Goal: Task Accomplishment & Management: Complete application form

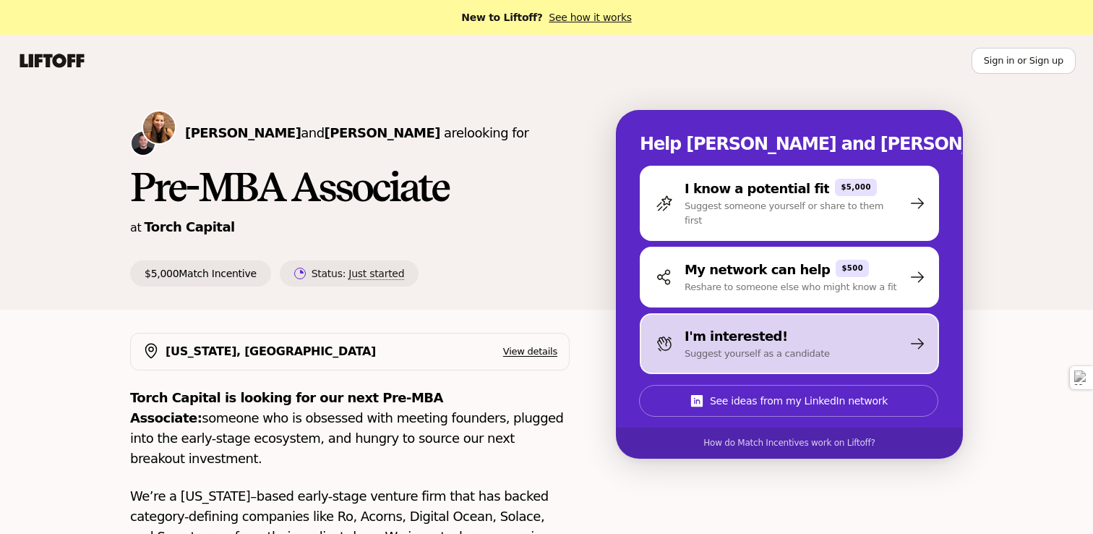
click at [749, 346] on p "Suggest yourself as a candidate" at bounding box center [757, 353] width 145 height 14
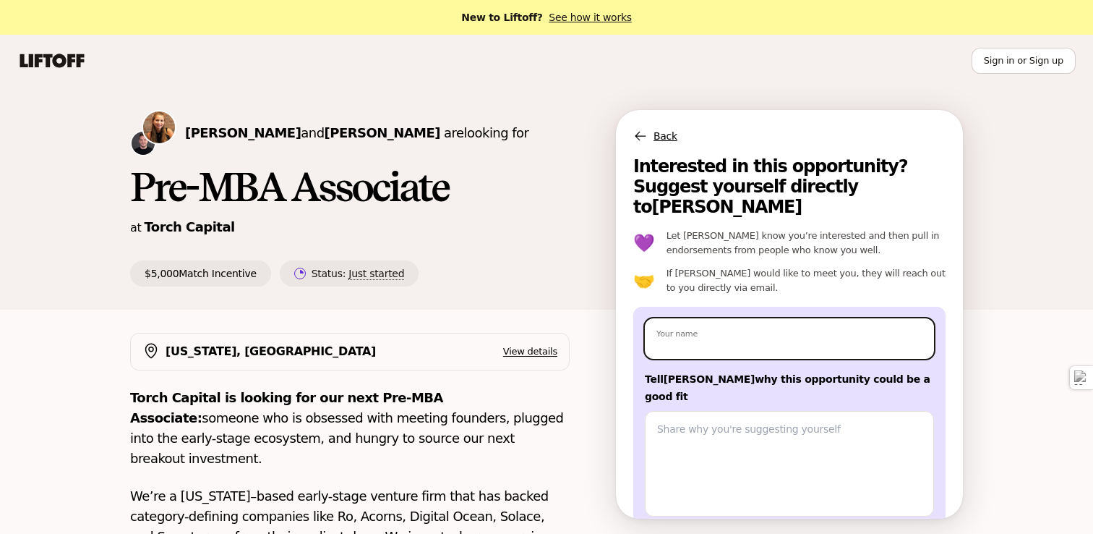
click at [749, 333] on input "text" at bounding box center [789, 338] width 289 height 40
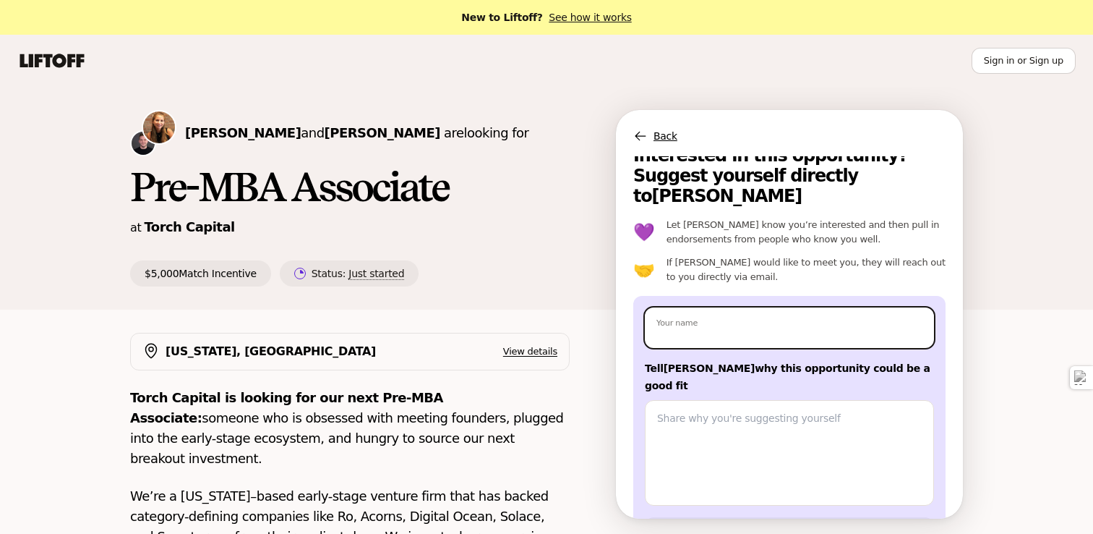
scroll to position [4, 0]
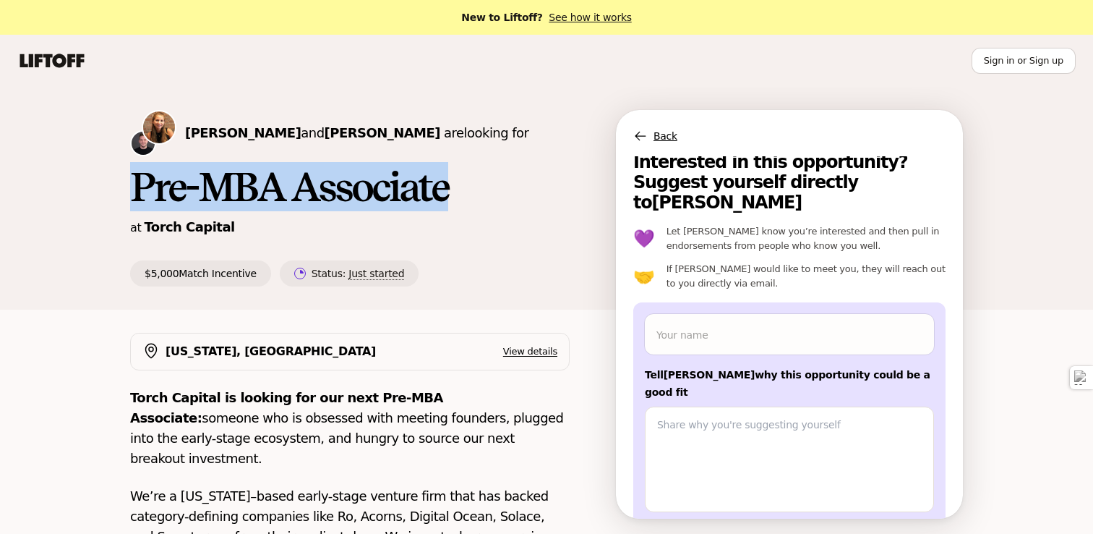
drag, startPoint x: 136, startPoint y: 190, endPoint x: 588, endPoint y: 208, distance: 452.3
click at [588, 208] on div "[PERSON_NAME] and [PERSON_NAME] are looking for Pre-MBA Associate at Torch Capi…" at bounding box center [373, 198] width 486 height 176
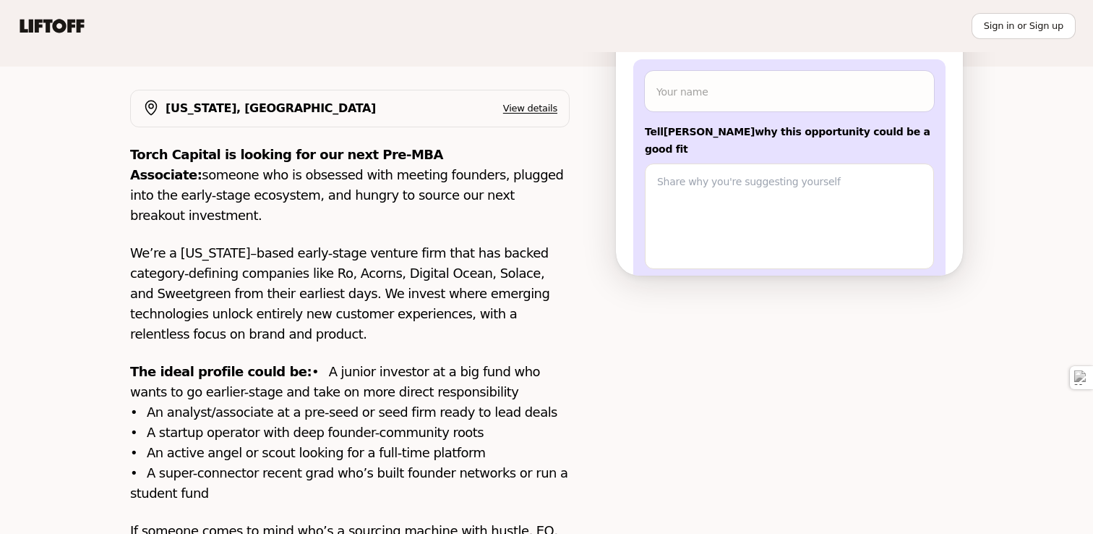
scroll to position [363, 0]
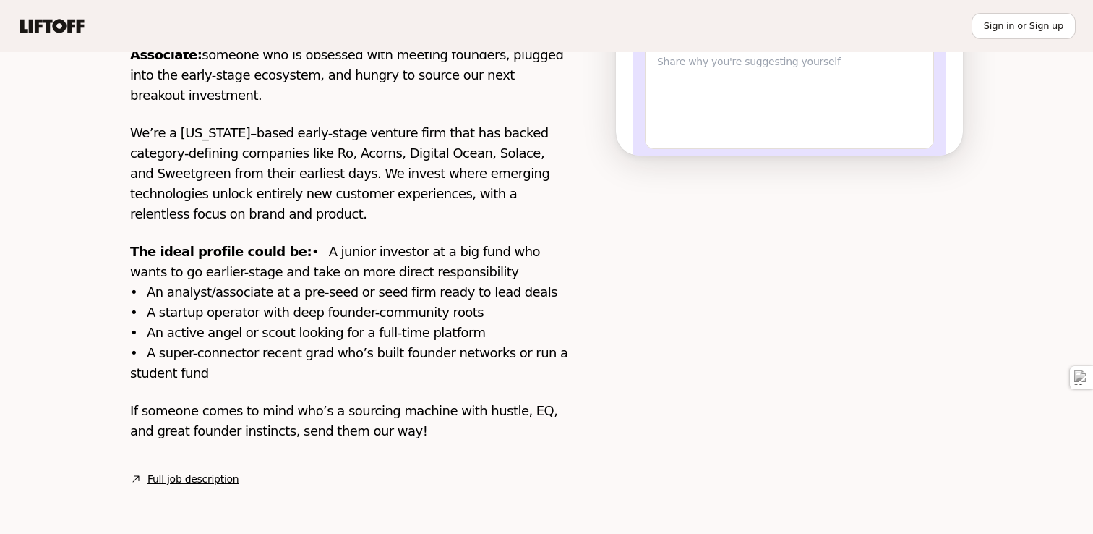
click at [215, 482] on link "Full job description" at bounding box center [193, 478] width 91 height 17
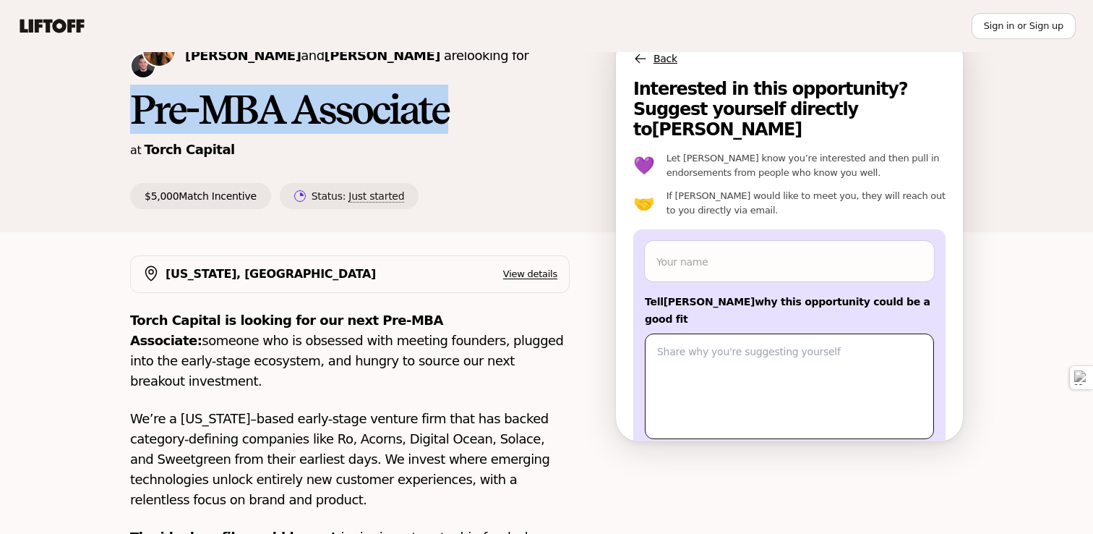
scroll to position [72, 0]
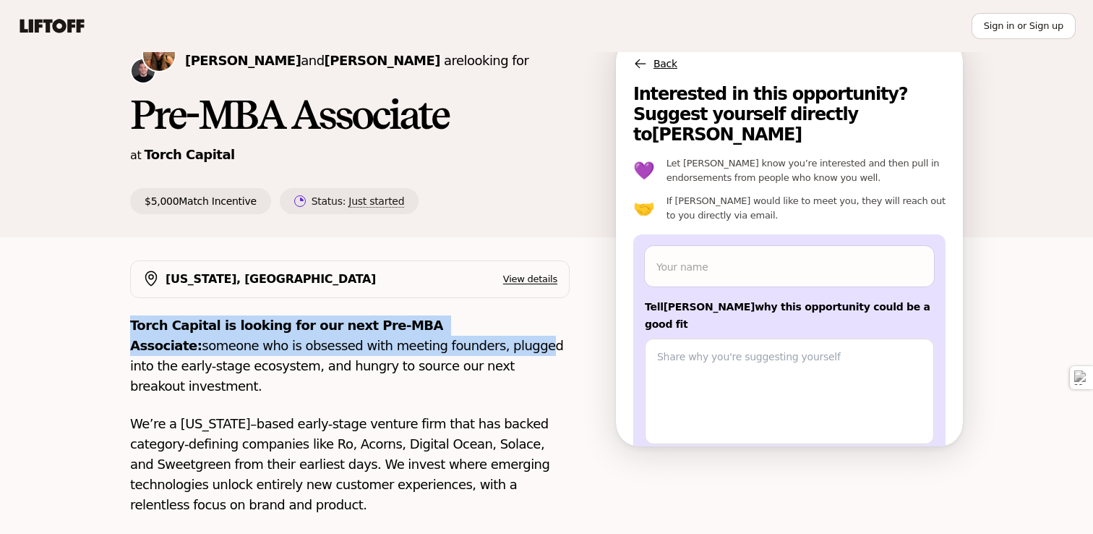
drag, startPoint x: 121, startPoint y: 324, endPoint x: 357, endPoint y: 336, distance: 236.0
click at [357, 336] on div "[US_STATE], [GEOGRAPHIC_DATA] View details Torch Capital is looking for our nex…" at bounding box center [547, 519] width 868 height 518
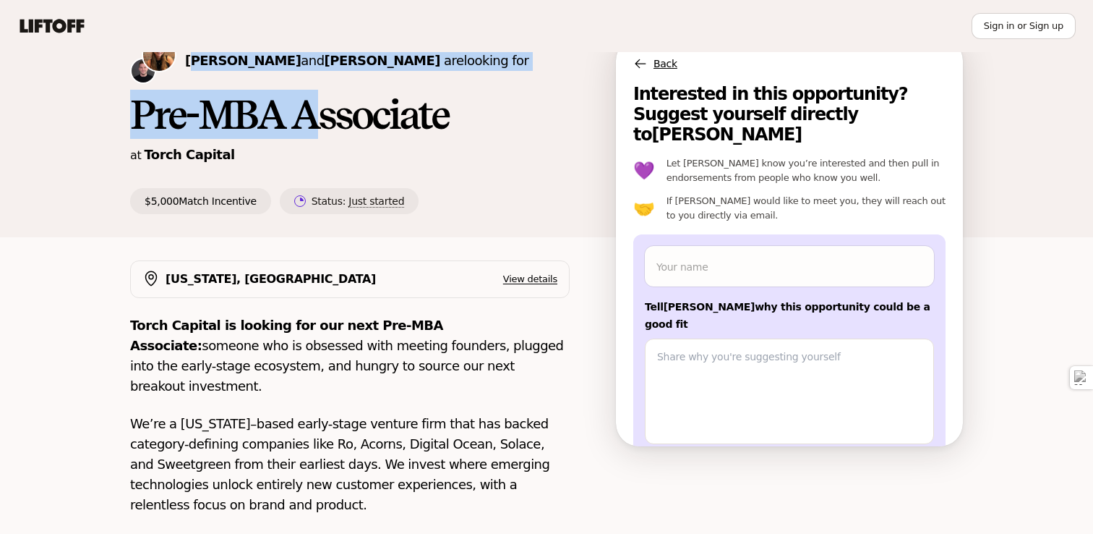
drag, startPoint x: 189, startPoint y: 58, endPoint x: 325, endPoint y: 109, distance: 144.6
click at [325, 110] on div "[PERSON_NAME] and [PERSON_NAME] are looking for Pre-MBA Associate at Torch Capi…" at bounding box center [373, 126] width 486 height 176
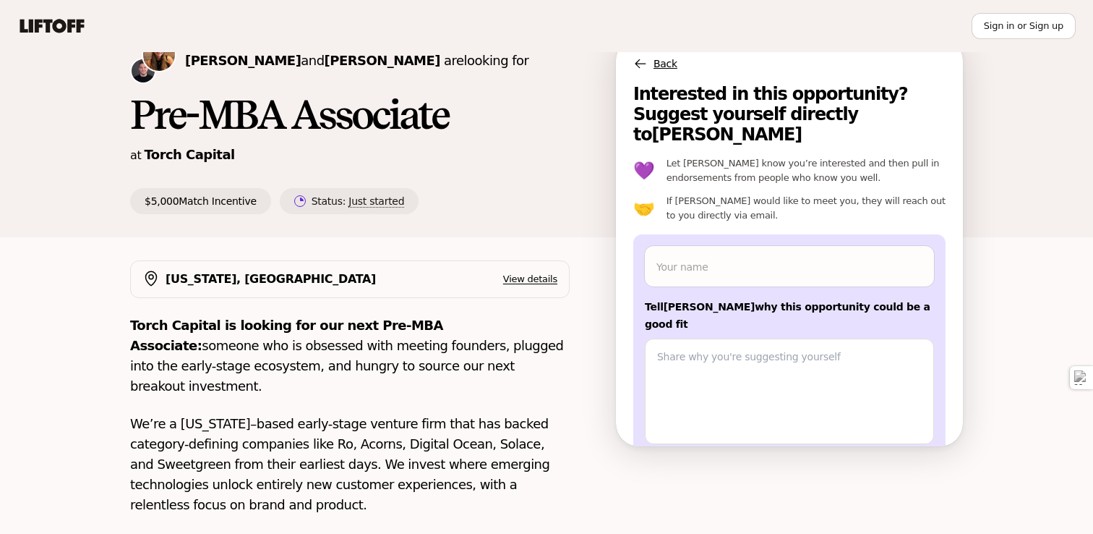
click at [119, 70] on div "[PERSON_NAME] and [PERSON_NAME] are looking for Pre-MBA Associate at Torch Capi…" at bounding box center [547, 138] width 868 height 200
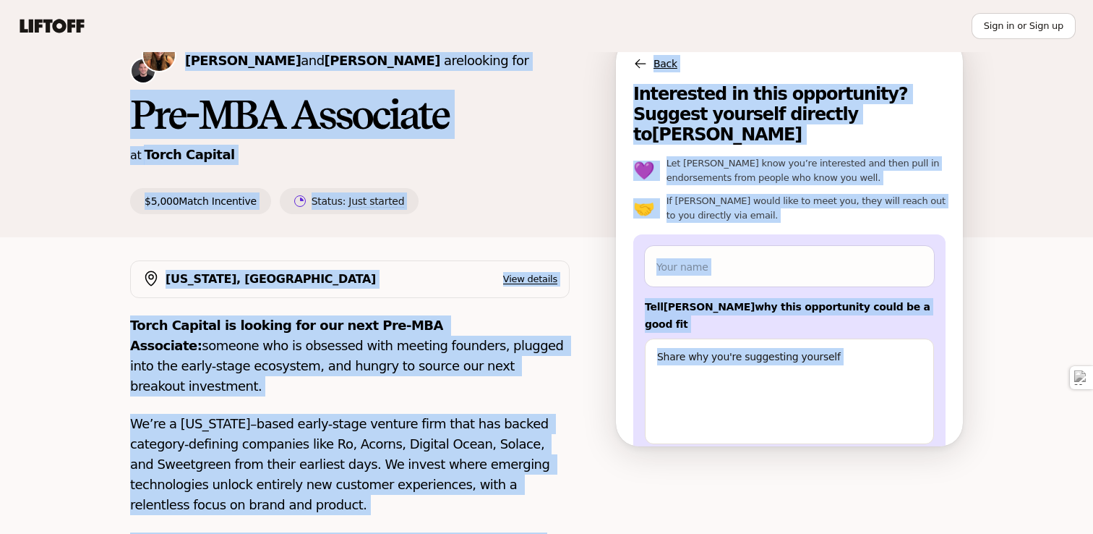
scroll to position [363, 0]
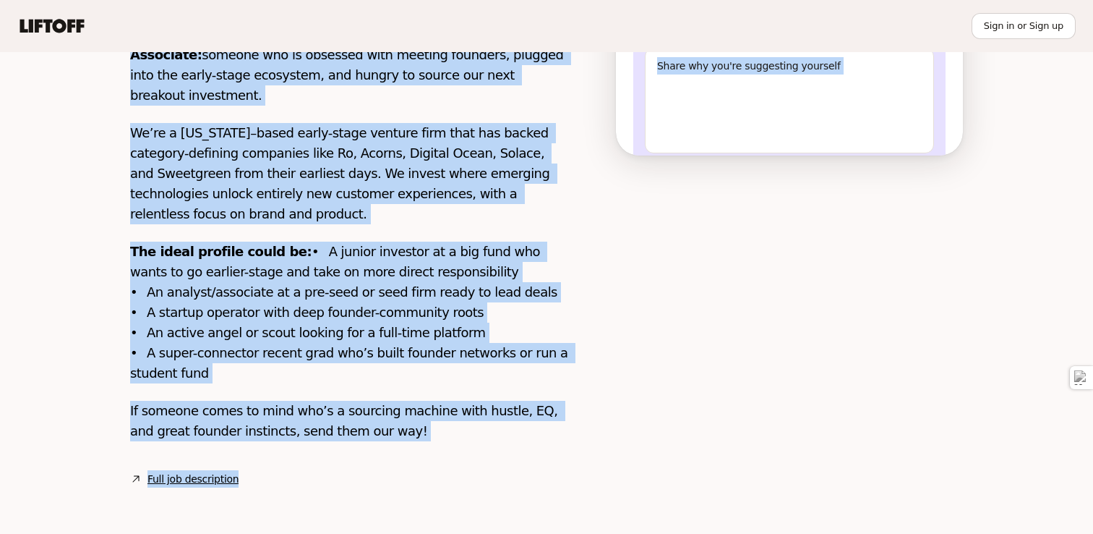
drag, startPoint x: 182, startPoint y: 60, endPoint x: 574, endPoint y: 592, distance: 661.0
click at [474, 448] on div "Torch Capital is looking for our next Pre-MBA Associate: someone who is obsesse…" at bounding box center [350, 242] width 440 height 434
copy div "Lorem Ipsumd sit Ametconsect Adipis eli seddoei tem Inc-UTL Etdolorem al Enima …"
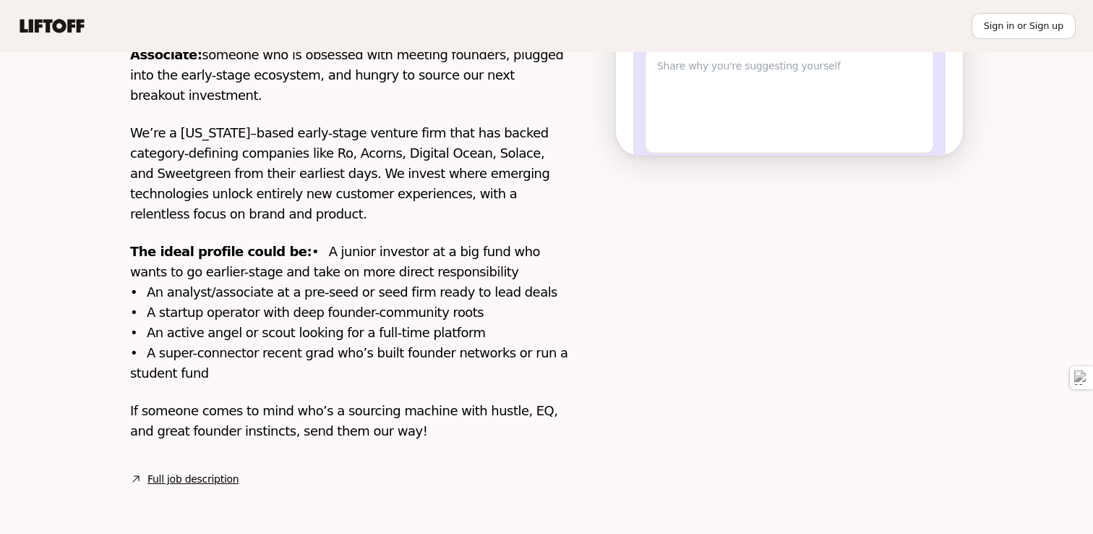
click at [740, 331] on div at bounding box center [789, 220] width 347 height 500
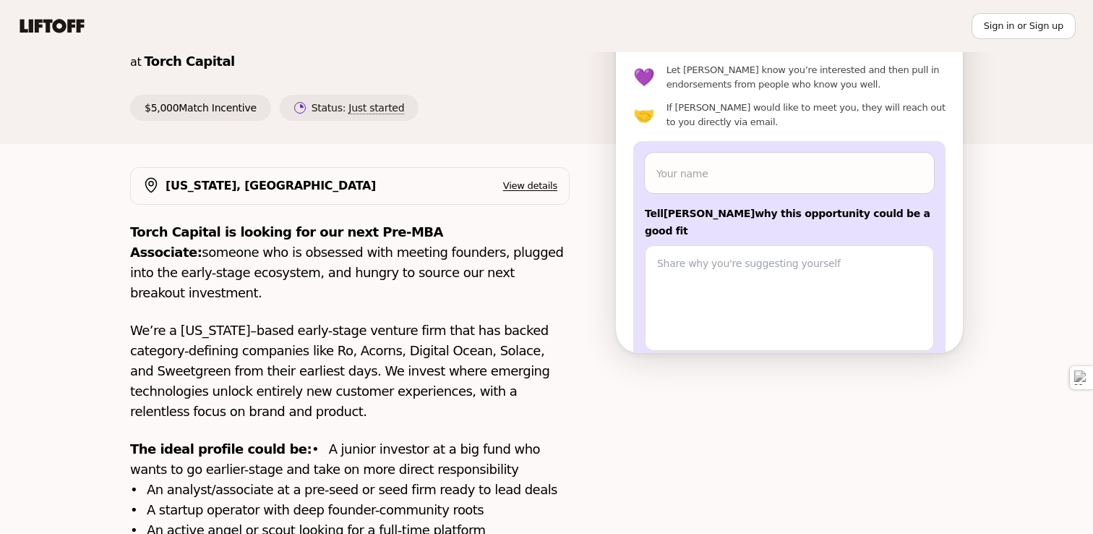
scroll to position [50, 0]
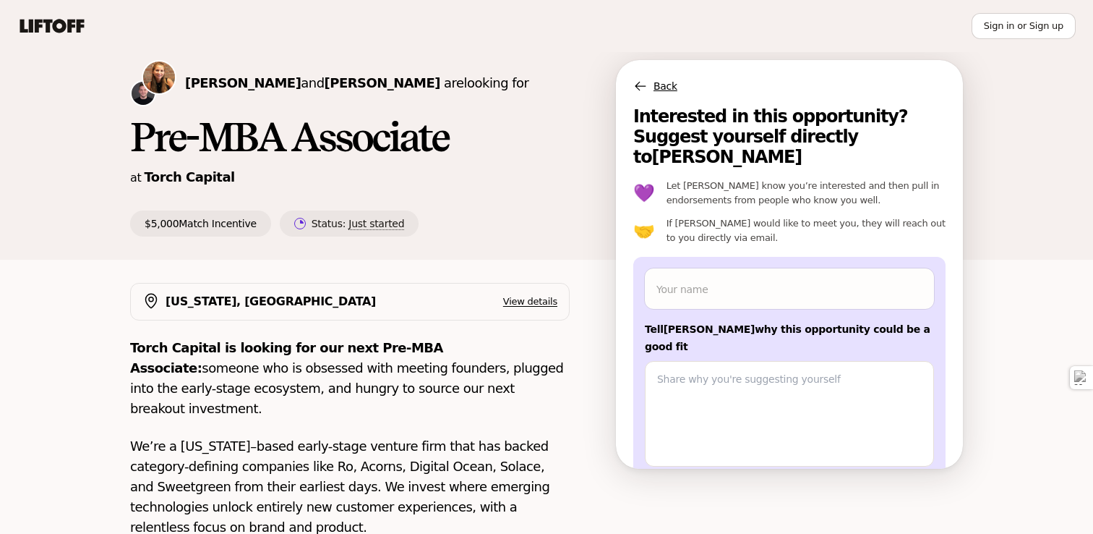
drag, startPoint x: 643, startPoint y: 305, endPoint x: 902, endPoint y: 312, distance: 259.7
click at [902, 312] on div "Your name Tell [PERSON_NAME] why this opportunity could be a good fit Suggest y…" at bounding box center [789, 391] width 312 height 268
copy p "Tell [PERSON_NAME] why this opportunity could be a good fit"
click at [719, 268] on input "text" at bounding box center [789, 288] width 289 height 40
type textarea "x"
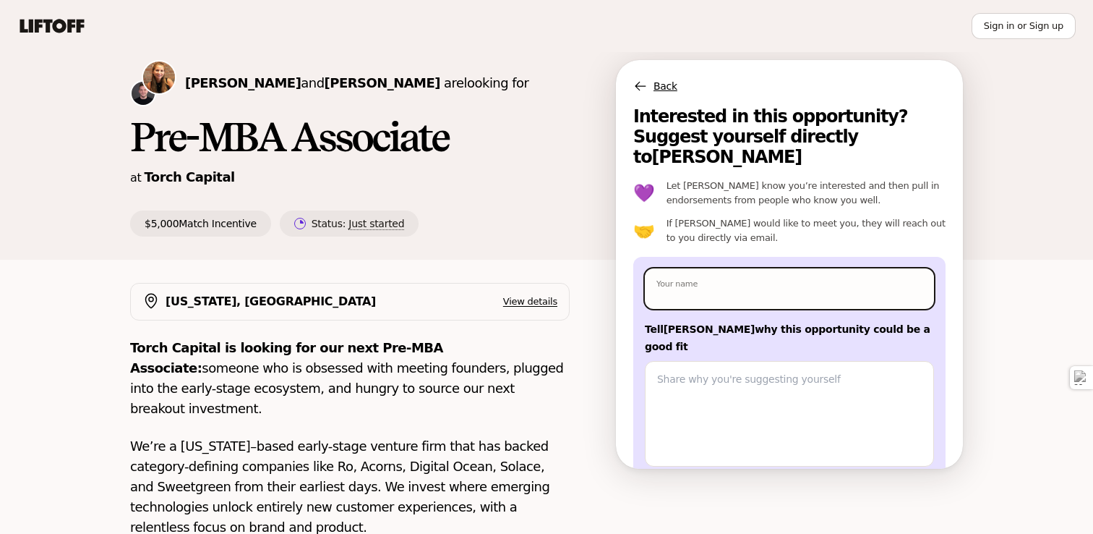
type input "H"
type textarea "x"
type input "Ha"
type textarea "x"
type input "Hai"
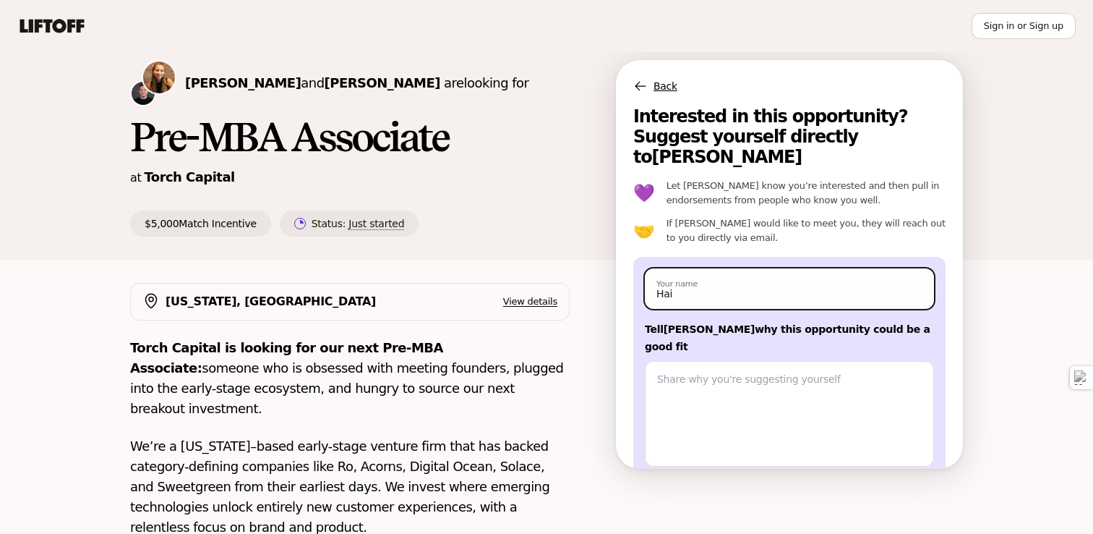
type textarea "x"
type input "[PERSON_NAME]"
type textarea "x"
type input "Haide"
type textarea "x"
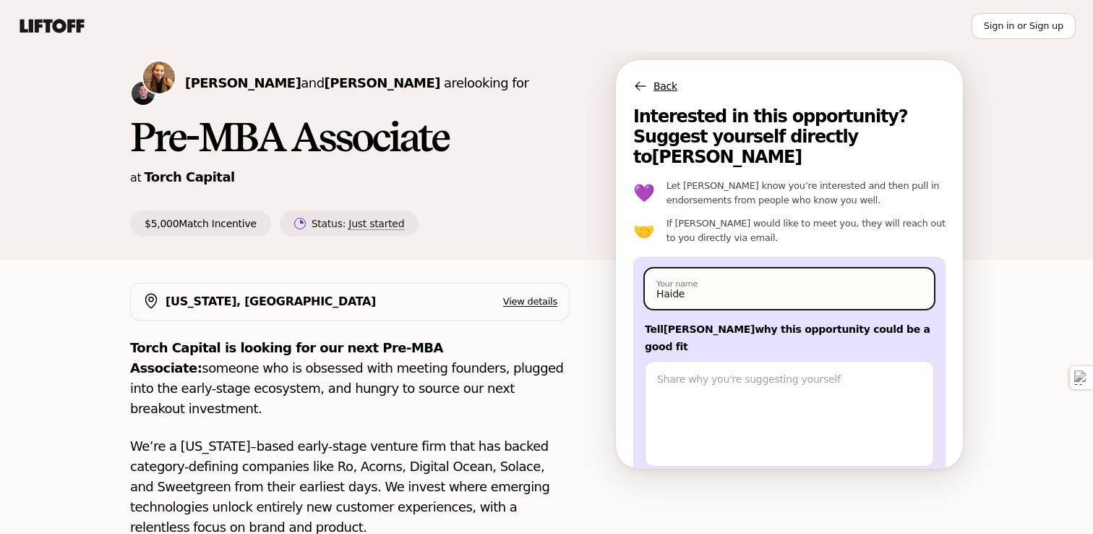
type input "Haider"
type textarea "x"
type input "Haider"
type textarea "x"
type input "Haider K"
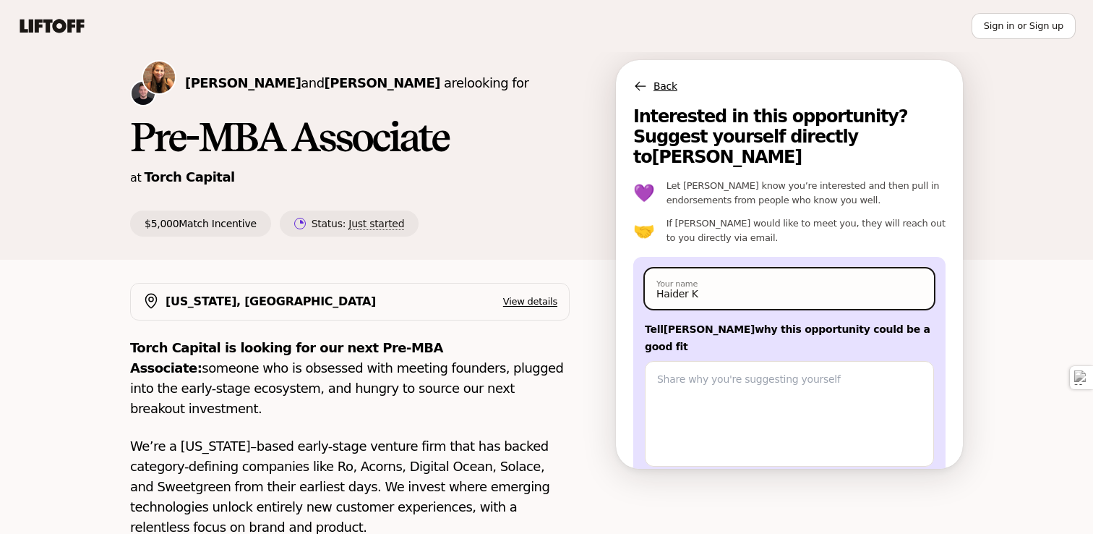
type textarea "x"
type input "[PERSON_NAME]"
type textarea "x"
type input "[PERSON_NAME]"
type textarea "x"
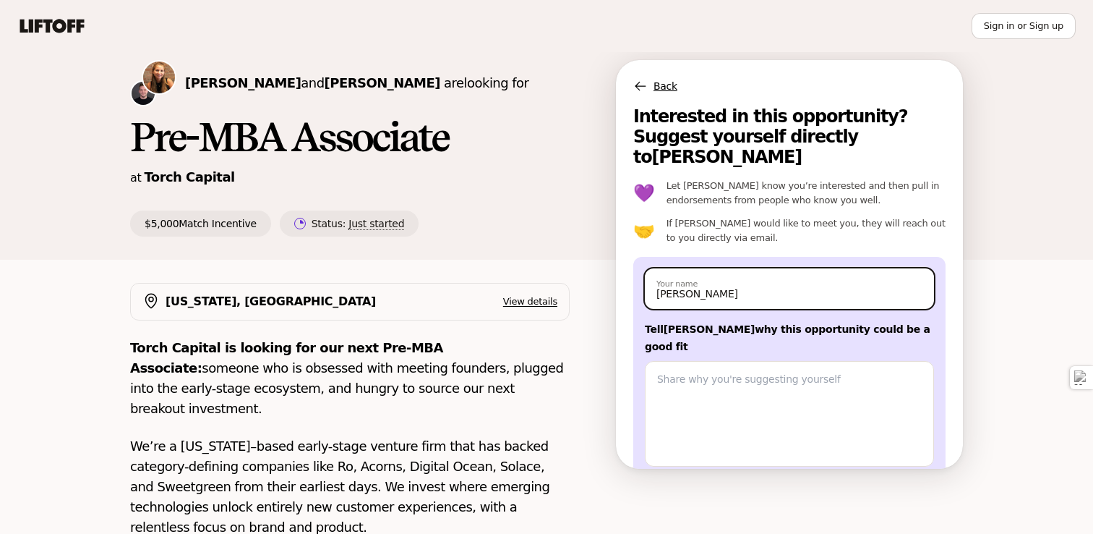
scroll to position [35, 0]
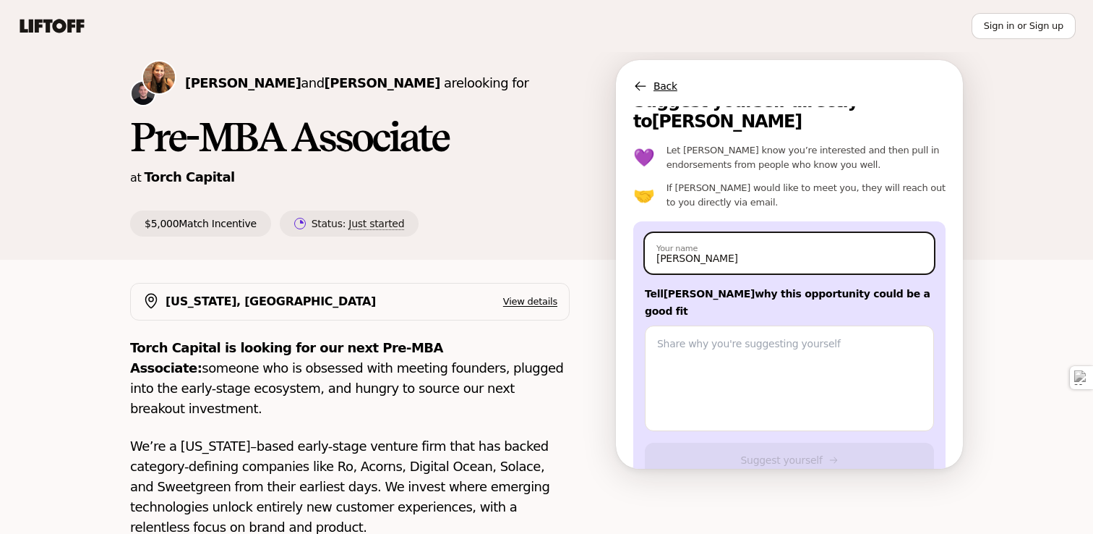
type input "[PERSON_NAME]"
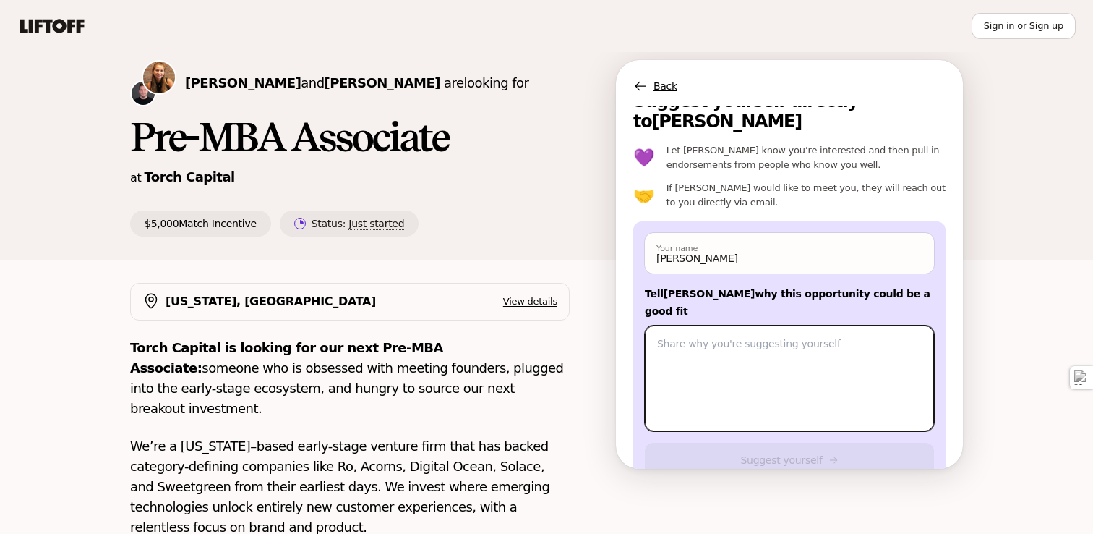
click at [734, 325] on textarea at bounding box center [789, 378] width 289 height 106
paste textarea "Hi [PERSON_NAME], I’m already doing what you’re looking for — sourcing deals, m…"
type textarea "x"
type textarea "Hi [PERSON_NAME], I’m already doing what you’re looking for — sourcing deals, m…"
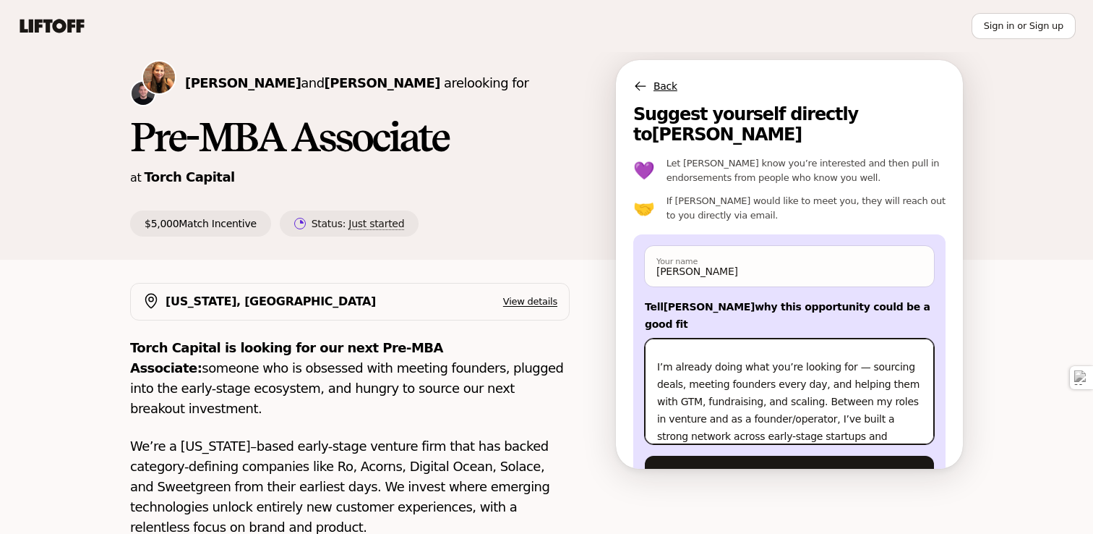
scroll to position [34, 0]
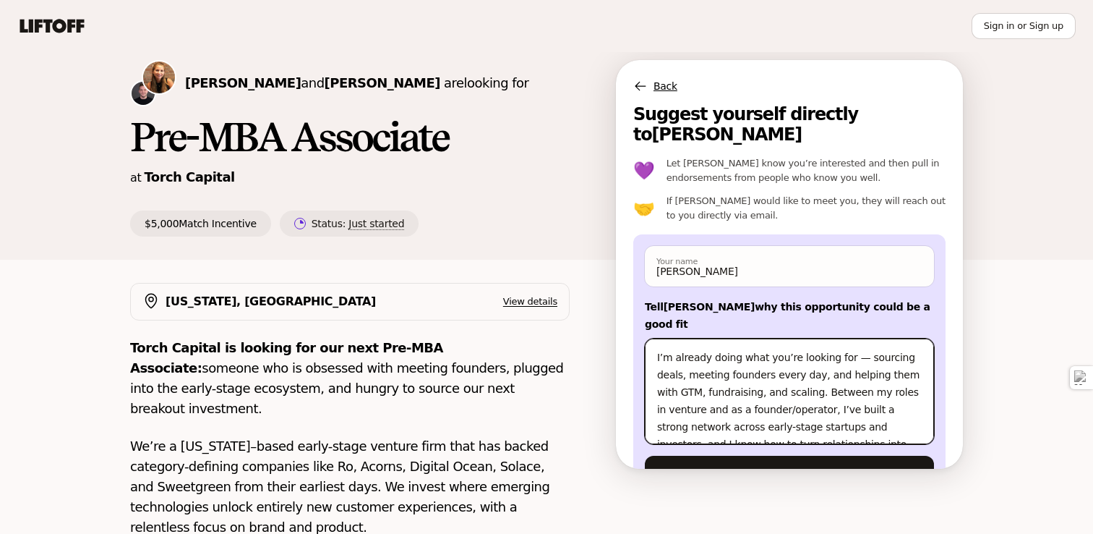
click at [855, 338] on textarea "Hi [PERSON_NAME], I’m already doing what you’re looking for — sourcing deals, m…" at bounding box center [789, 391] width 289 height 106
type textarea "x"
type textarea "Hi [PERSON_NAME], I’m already doing what you’re looking for —sourcing deals, me…"
type textarea "x"
type textarea "Hi [PERSON_NAME], I’m already doing what you’re looking for sourcing deals, mee…"
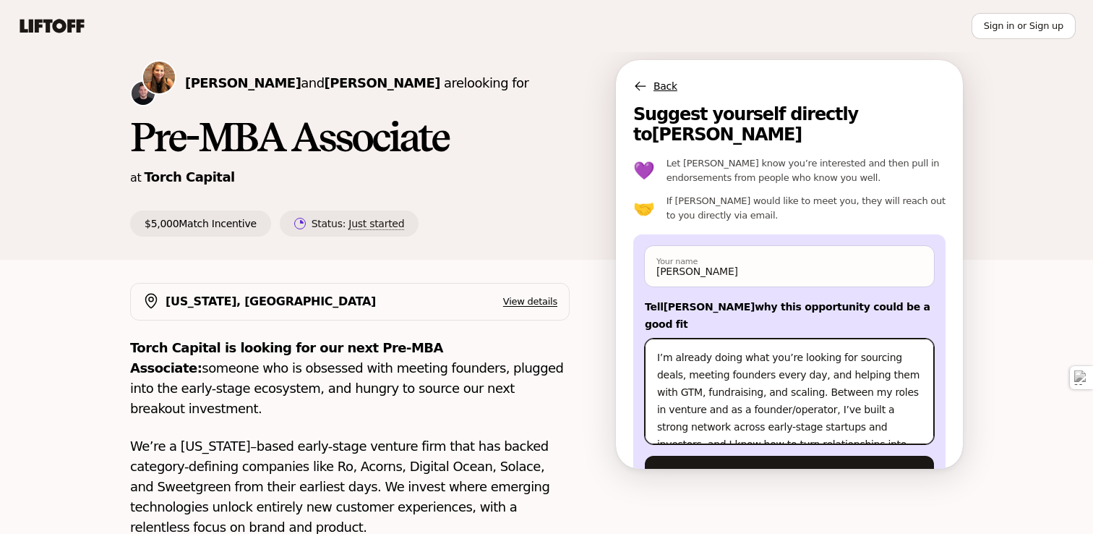
type textarea "x"
type textarea "Hi [PERSON_NAME], I’m already doing what you’re looking forsourcing deals, meet…"
type textarea "x"
type textarea "Hi [PERSON_NAME], I’m already doing what you’re looking for;sourcing deals, mee…"
type textarea "x"
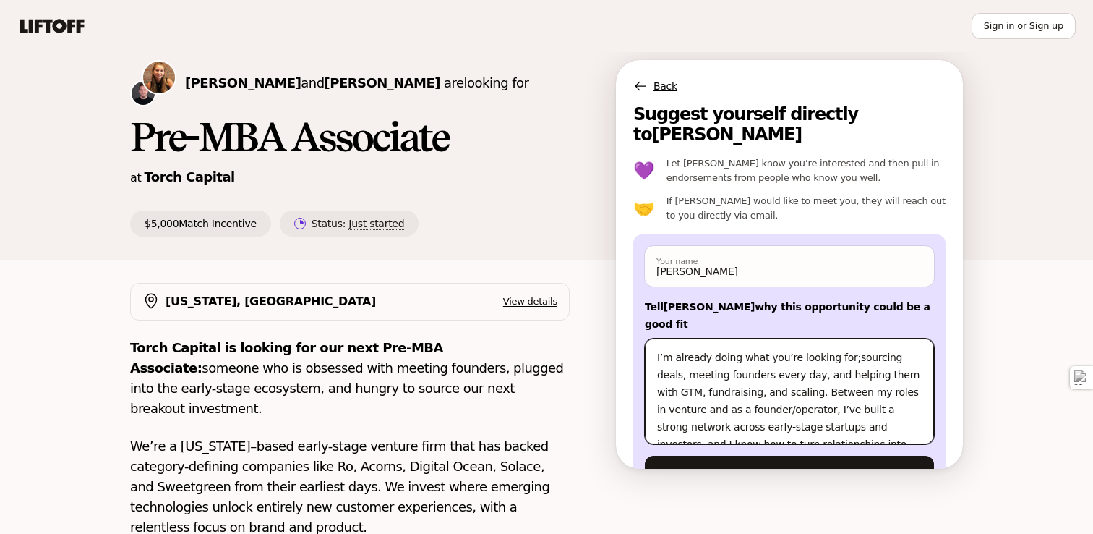
type textarea "Hi [PERSON_NAME], I’m already doing what you’re looking for; sourcing deals, me…"
type textarea "x"
type textarea "Hi [PERSON_NAME], I’m already doing what you’re looking for;sourcing deals, mee…"
type textarea "x"
type textarea "Hi [PERSON_NAME], I’m already doing what you’re looking forsourcing deals, meet…"
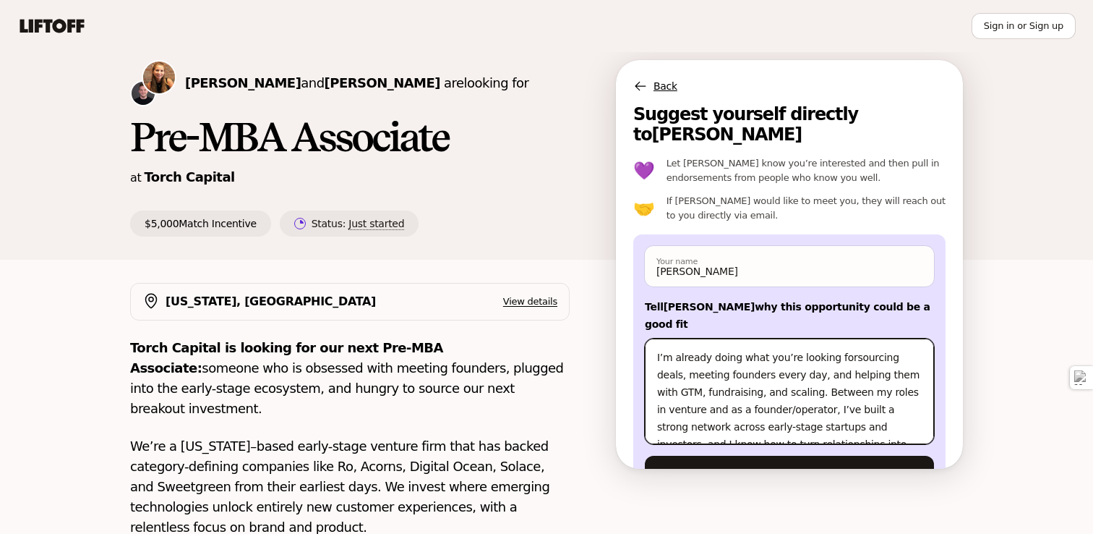
type textarea "x"
type textarea "Hi [PERSON_NAME], I’m already doing what you’re looking for sourcing deals, mee…"
type textarea "x"
type textarea "Hi [PERSON_NAME], I’m already doing what you’re looking for -sourcing deals, me…"
type textarea "x"
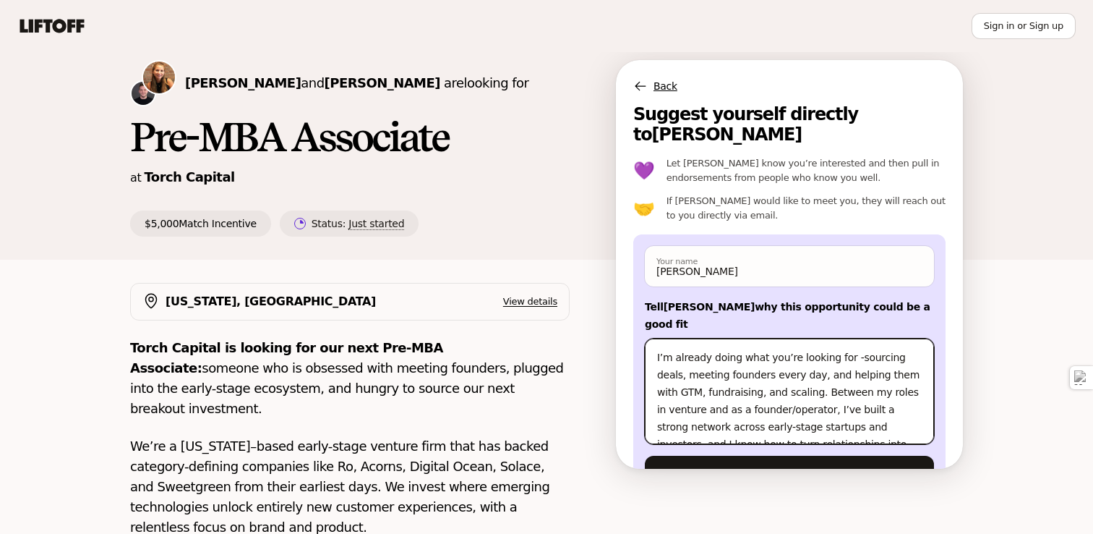
type textarea "Hi [PERSON_NAME], I’m already doing what you’re looking for - sourcing deals, m…"
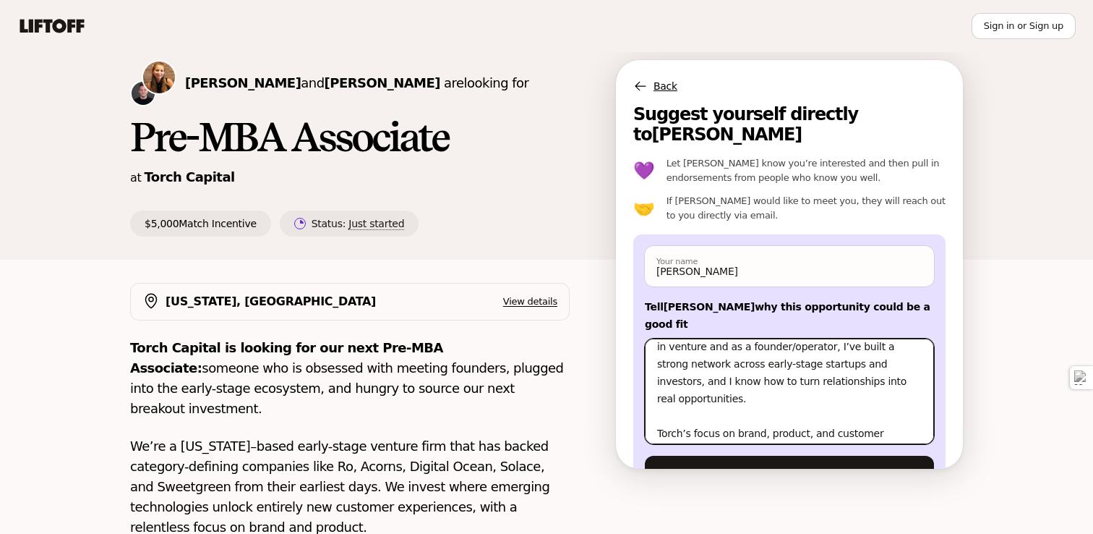
scroll to position [119, 0]
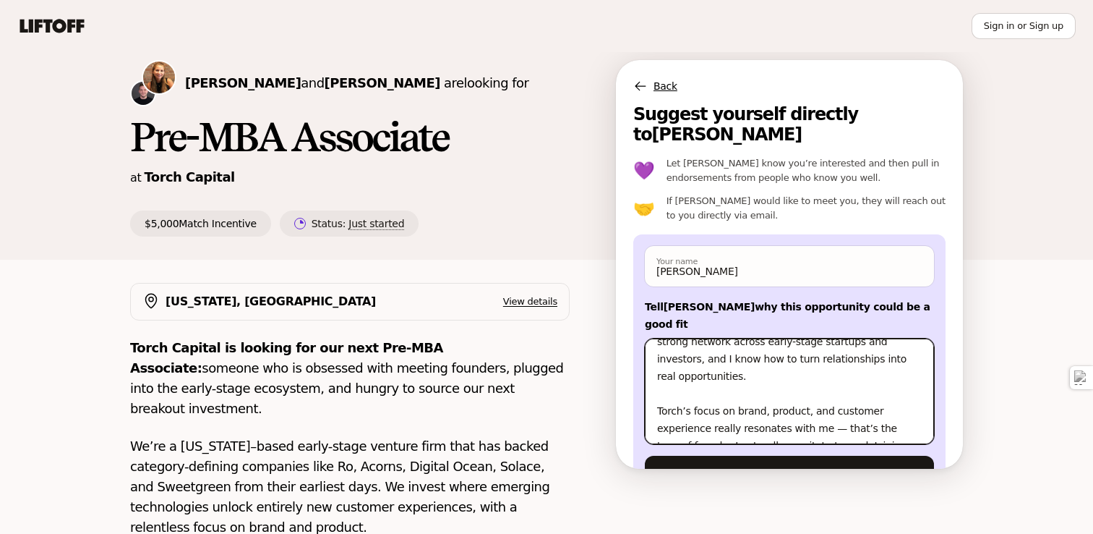
click at [835, 372] on textarea "Hi [PERSON_NAME], I’m already doing what you’re looking for - sourcing deals, m…" at bounding box center [789, 391] width 289 height 106
type textarea "x"
type textarea "Hi [PERSON_NAME], I’m already doing what you’re looking for - sourcing deals, m…"
type textarea "x"
type textarea "Hi [PERSON_NAME], I’m already doing what you’re looking for - sourcing deals, m…"
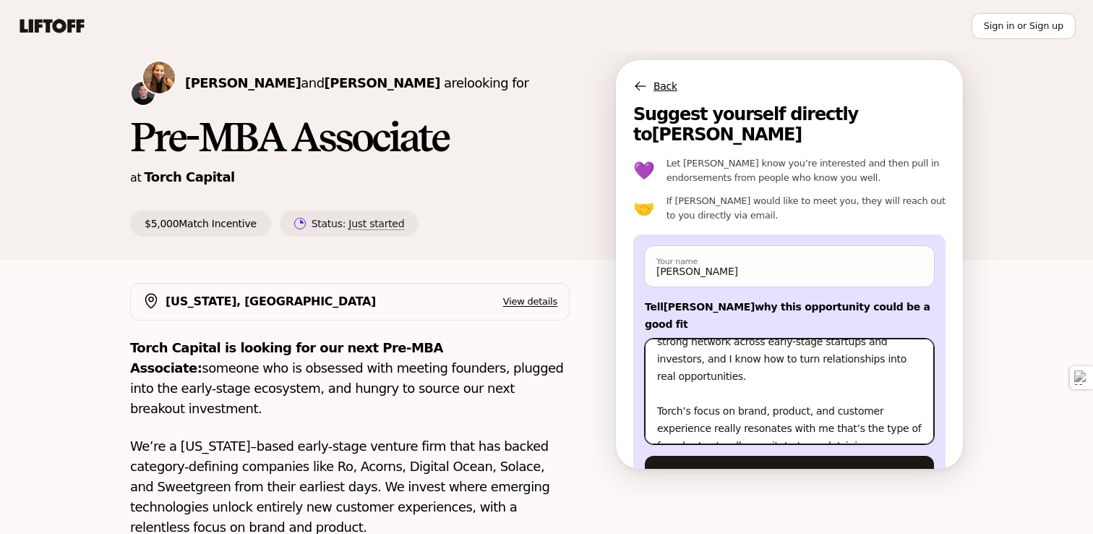
type textarea "x"
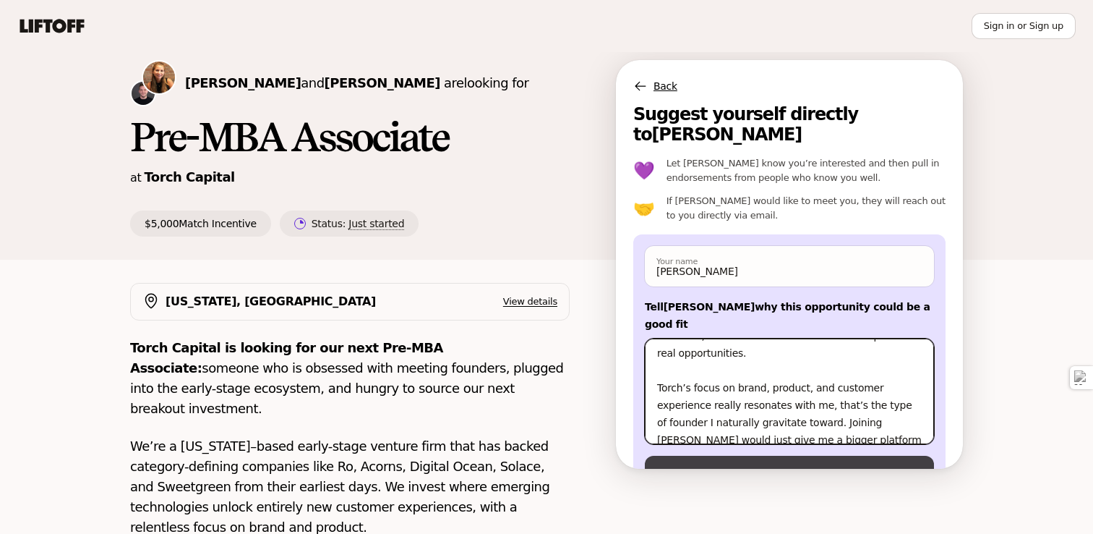
type textarea "Hi [PERSON_NAME], I’m already doing what you’re looking for - sourcing deals, m…"
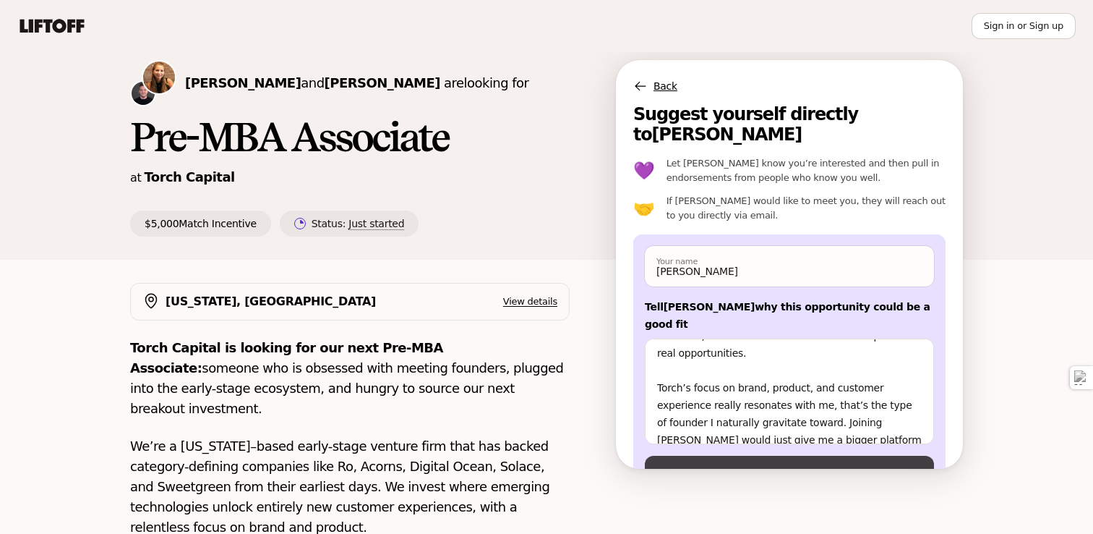
click at [771, 456] on button "Suggest yourself" at bounding box center [789, 473] width 289 height 35
type textarea "x"
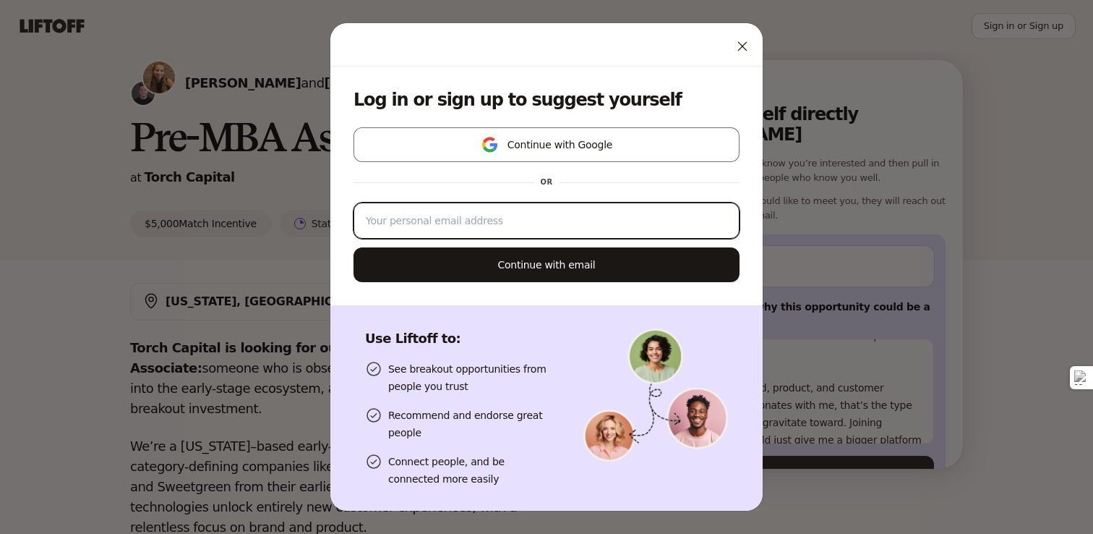
click at [534, 217] on input "email" at bounding box center [547, 220] width 362 height 17
type input "[EMAIL_ADDRESS][DOMAIN_NAME]"
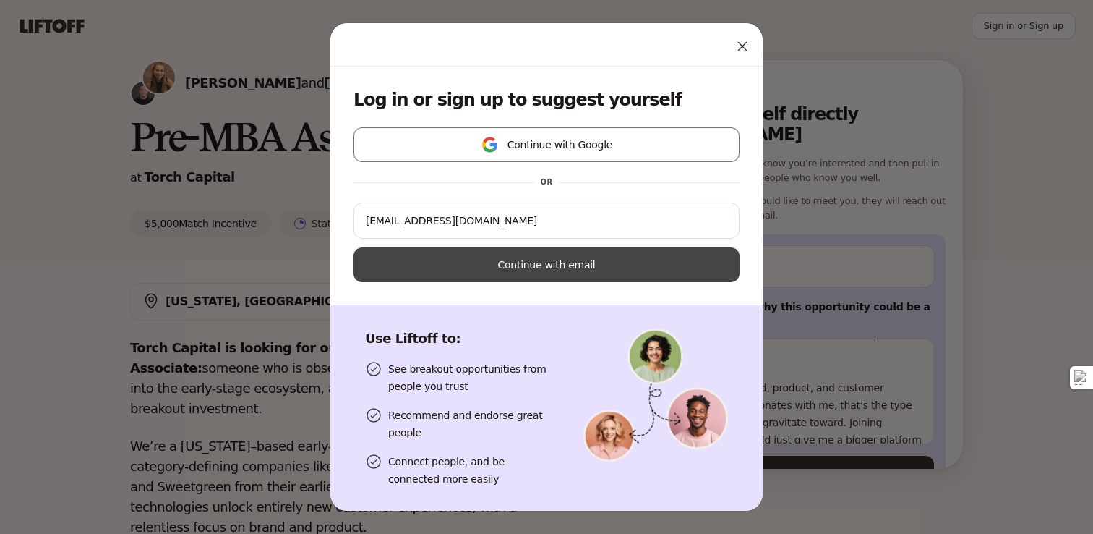
click at [534, 260] on button "Continue with email" at bounding box center [547, 264] width 386 height 35
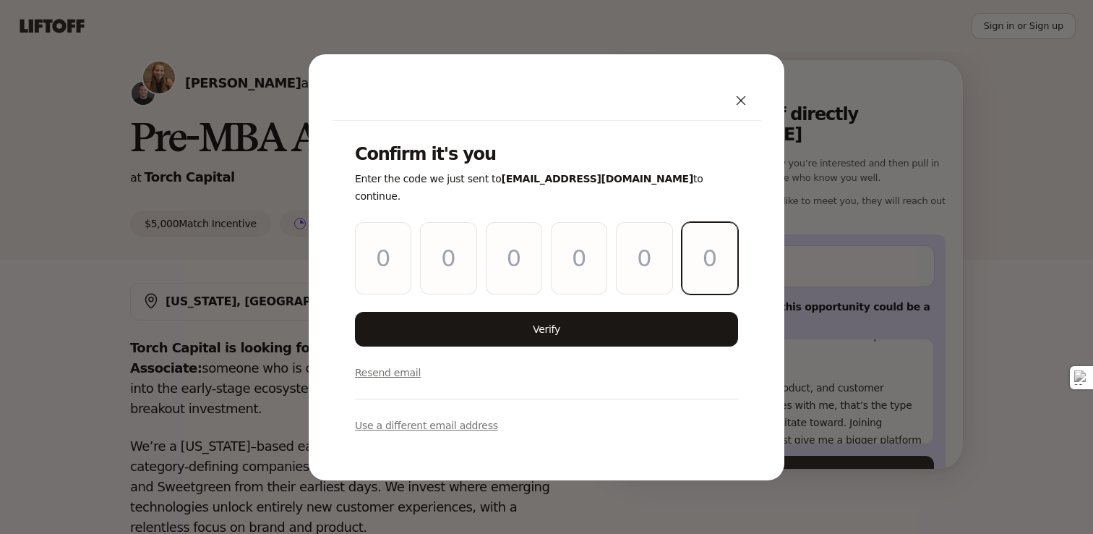
paste input "7"
type input "1"
type input "7"
type input "2"
type input "8"
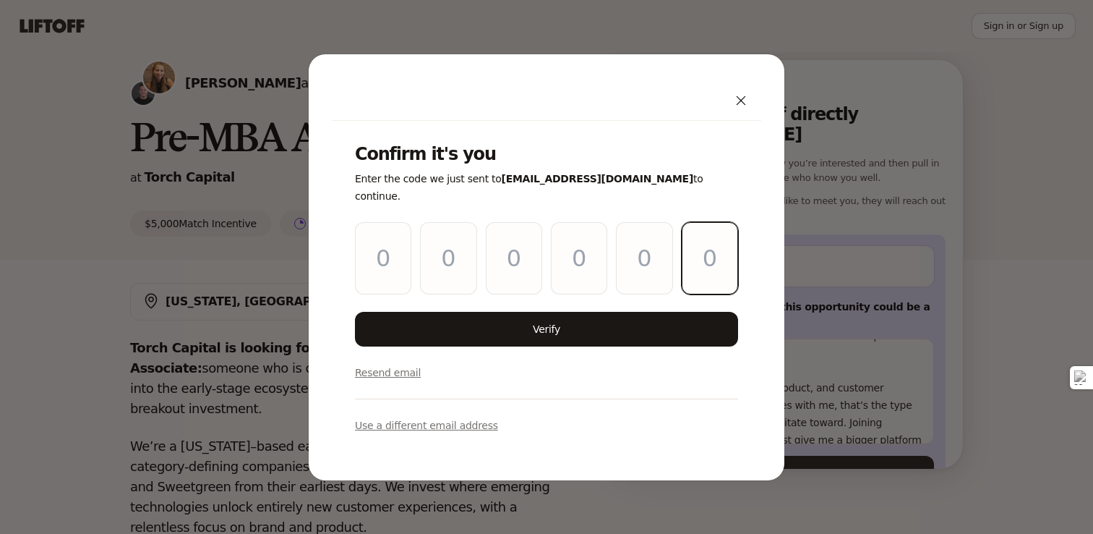
type input "0"
type input "7"
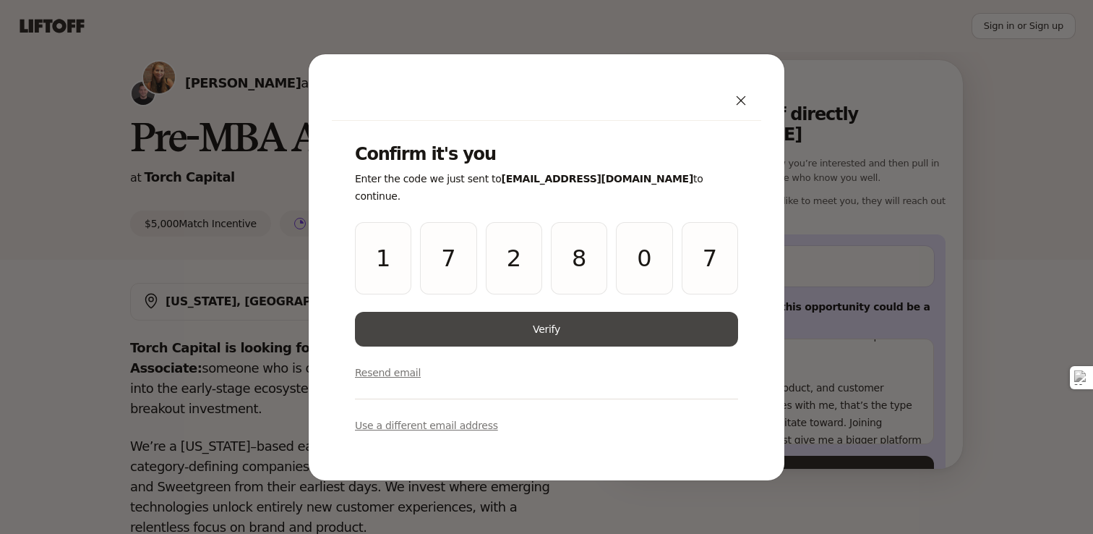
click at [504, 317] on button "Verify" at bounding box center [546, 329] width 383 height 35
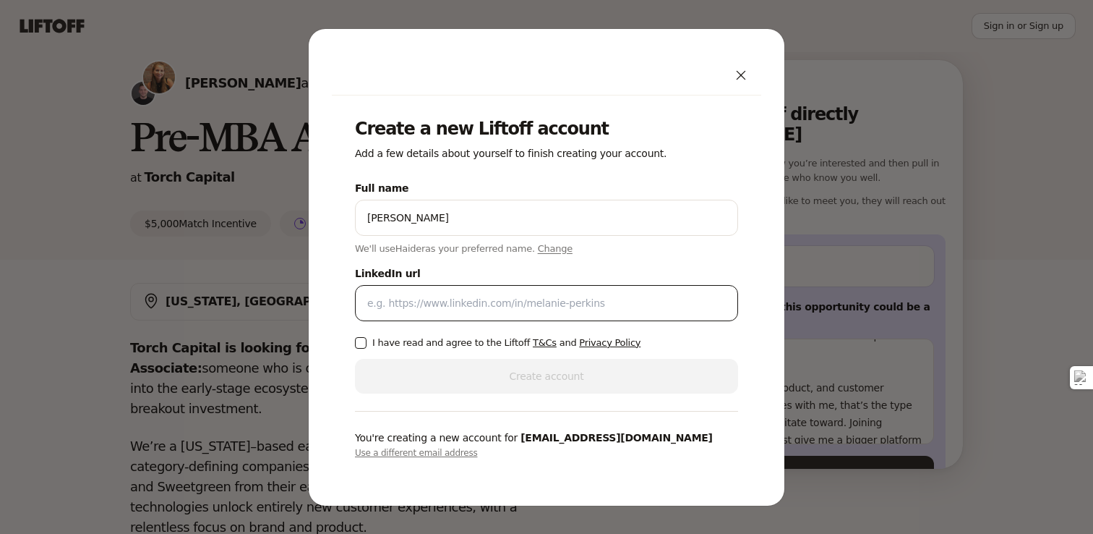
click at [413, 307] on input "LinkedIn url" at bounding box center [546, 302] width 359 height 17
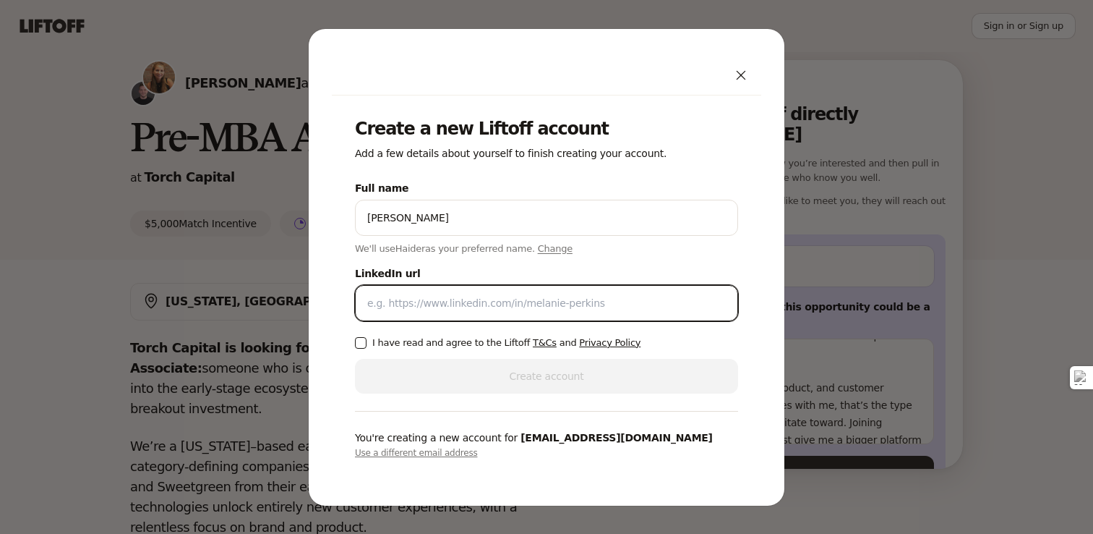
paste input "[URL][DOMAIN_NAME]"
type input "[URL][DOMAIN_NAME]"
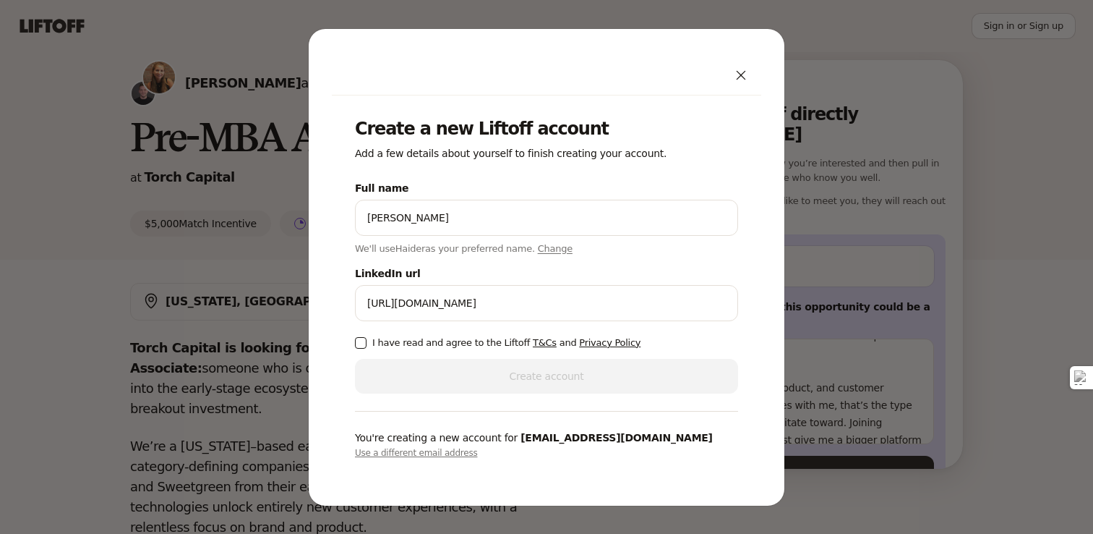
click at [365, 343] on button "I have read and agree to the Liftoff T&Cs and Privacy Policy" at bounding box center [361, 343] width 12 height 12
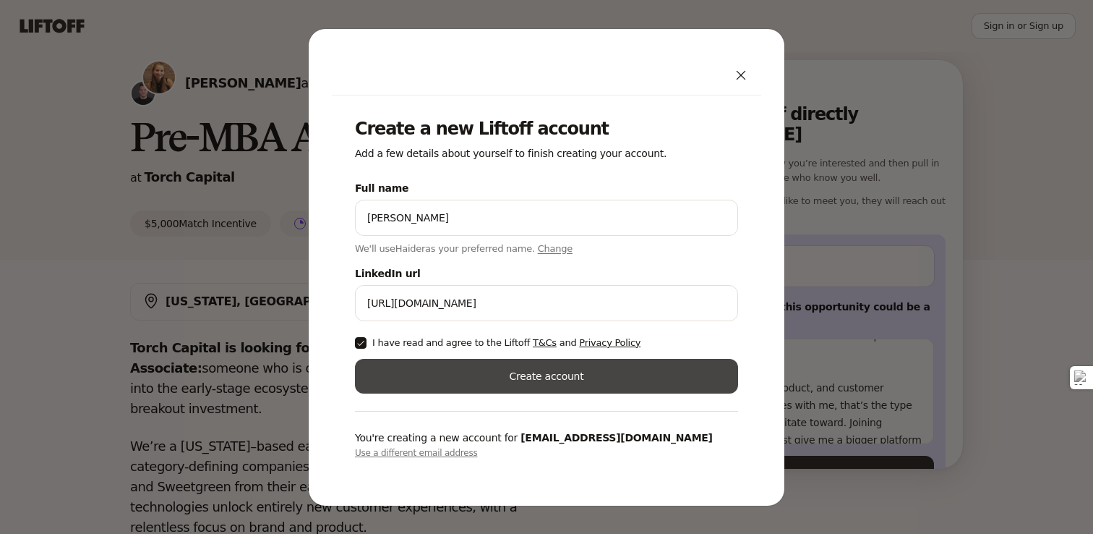
click at [405, 375] on button "Create account" at bounding box center [546, 376] width 383 height 35
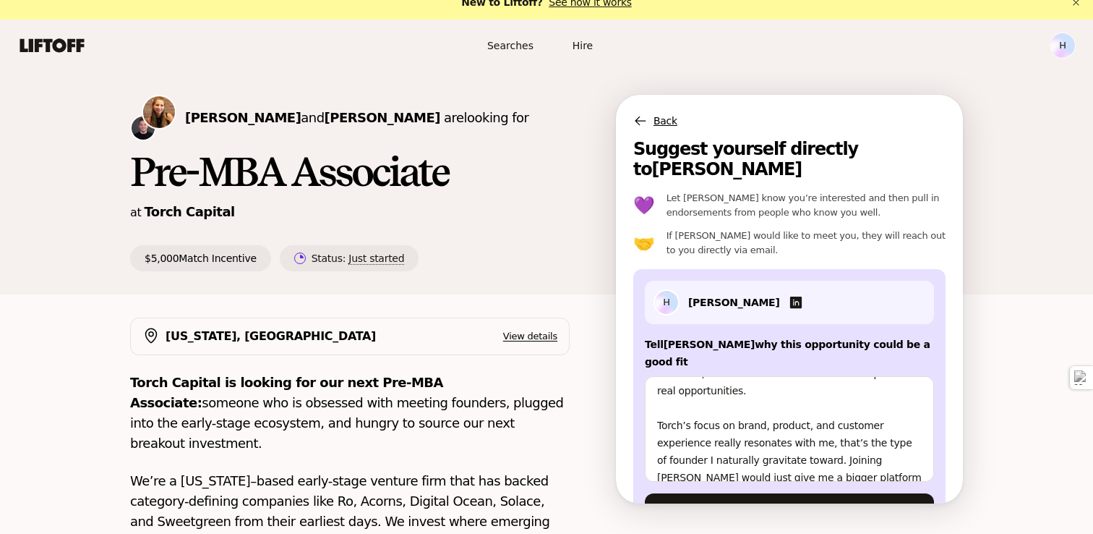
scroll to position [50, 0]
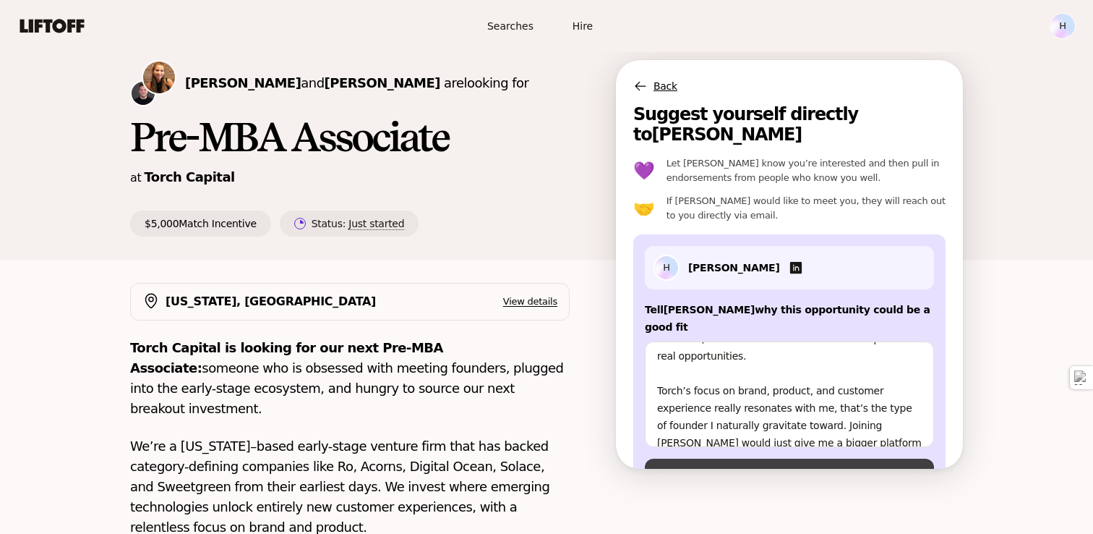
click at [763, 458] on button "Suggest yourself" at bounding box center [789, 475] width 289 height 35
type textarea "x"
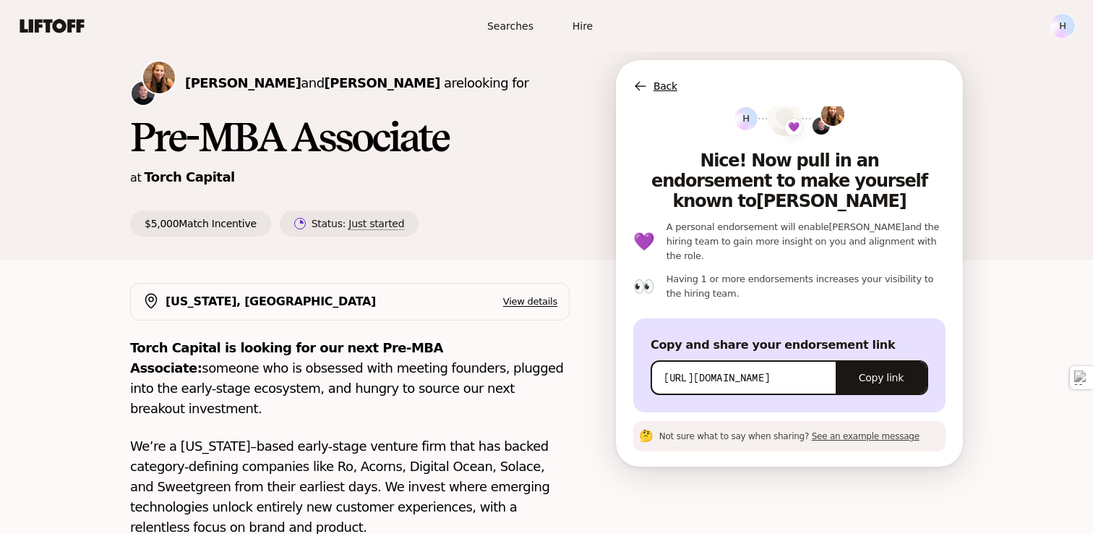
scroll to position [0, 0]
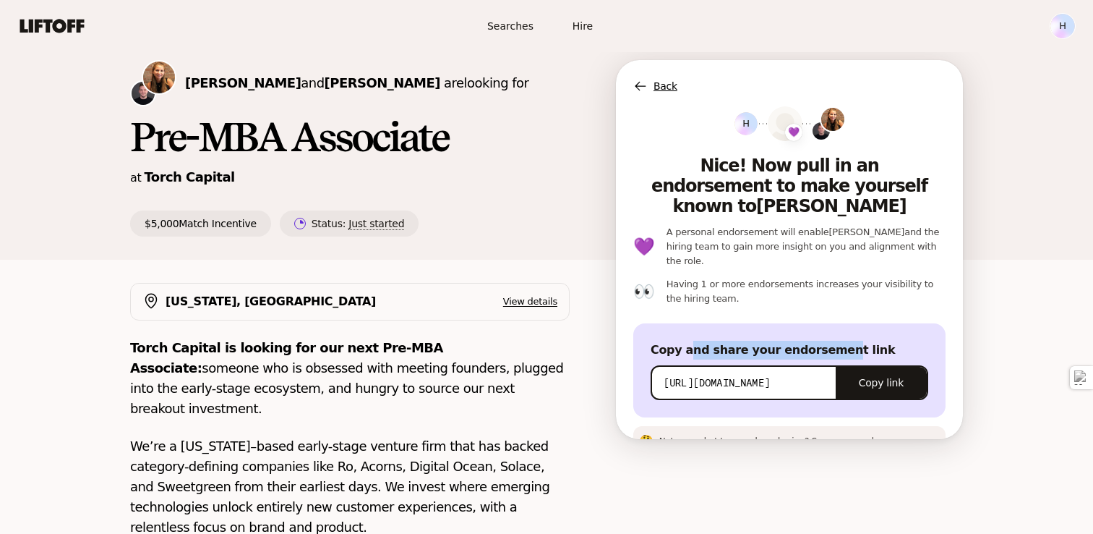
drag, startPoint x: 685, startPoint y: 309, endPoint x: 830, endPoint y: 309, distance: 145.3
click at [830, 341] on p "Copy and share your endorsement link" at bounding box center [790, 350] width 278 height 19
click at [822, 341] on p "Copy and share your endorsement link" at bounding box center [790, 350] width 278 height 19
drag, startPoint x: 823, startPoint y: 310, endPoint x: 718, endPoint y: 310, distance: 104.9
click at [718, 341] on p "Copy and share your endorsement link" at bounding box center [790, 350] width 278 height 19
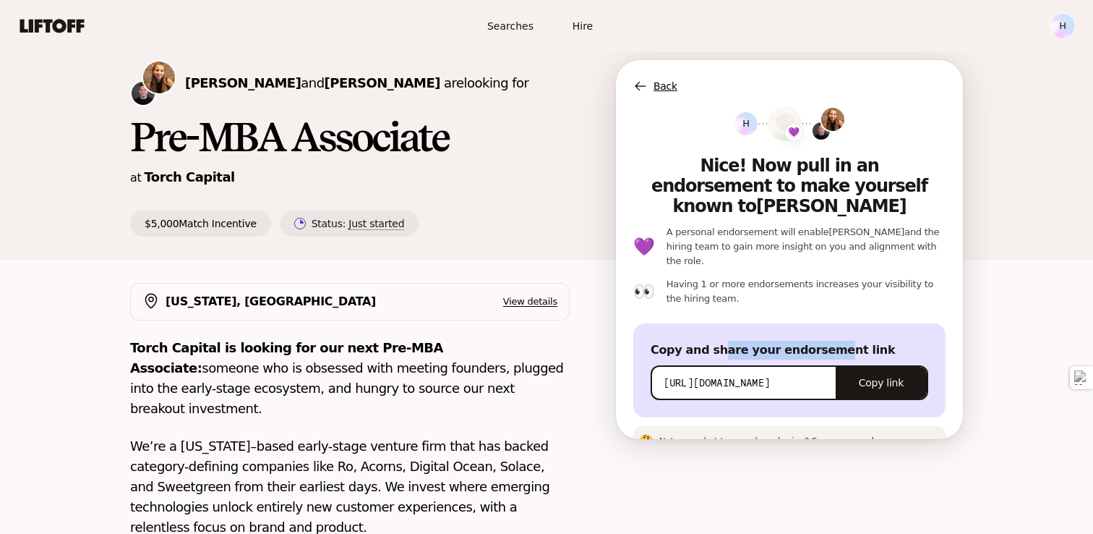
click at [718, 341] on p "Copy and share your endorsement link" at bounding box center [790, 350] width 278 height 19
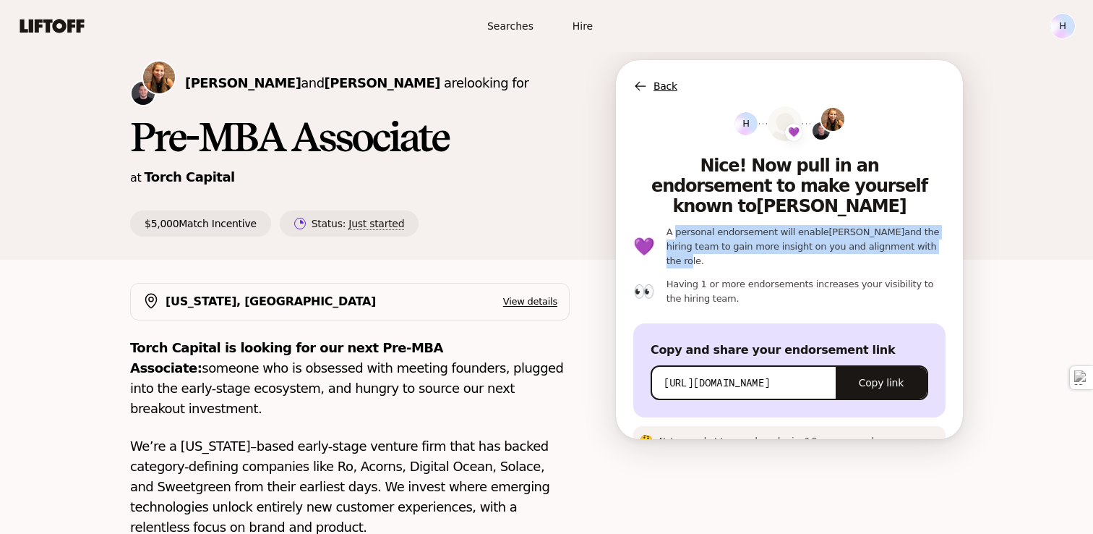
drag, startPoint x: 670, startPoint y: 210, endPoint x: 871, endPoint y: 224, distance: 201.5
click at [871, 225] on p "A personal endorsement will enable [PERSON_NAME] and the hiring team to gain mo…" at bounding box center [806, 246] width 279 height 43
